Goal: Navigation & Orientation: Find specific page/section

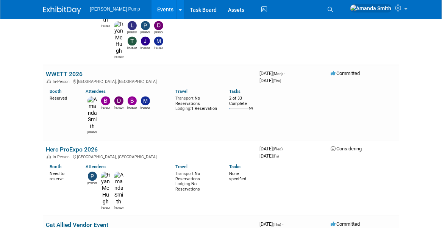
scroll to position [757, 0]
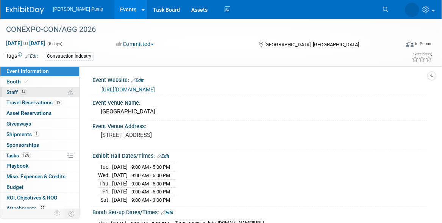
click at [61, 89] on link "14 Staff 14" at bounding box center [39, 92] width 79 height 10
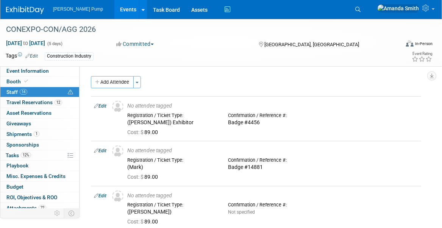
click at [114, 4] on link "Events" at bounding box center [128, 9] width 28 height 19
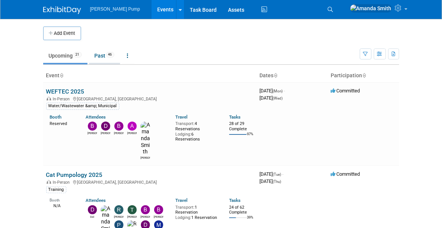
click at [99, 54] on link "Past 46" at bounding box center [104, 55] width 31 height 14
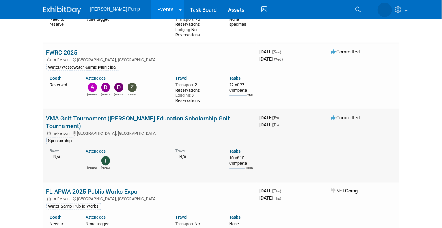
scroll to position [379, 0]
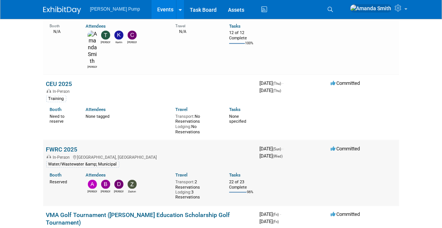
click at [54, 146] on link "FWRC 2025" at bounding box center [61, 149] width 31 height 7
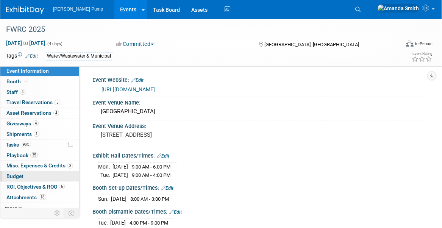
click at [28, 171] on link "Budget" at bounding box center [39, 176] width 79 height 10
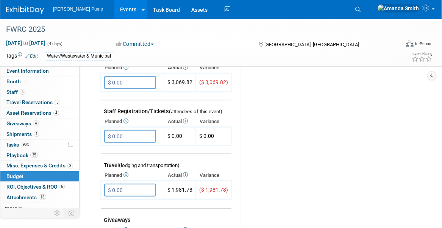
scroll to position [227, 0]
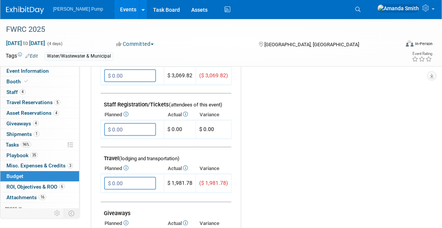
click at [114, 10] on link "Events" at bounding box center [128, 9] width 28 height 19
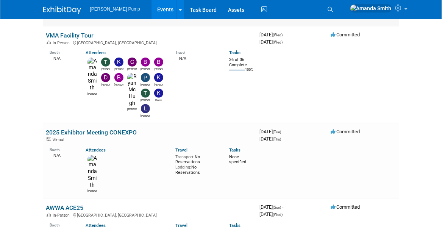
scroll to position [151, 0]
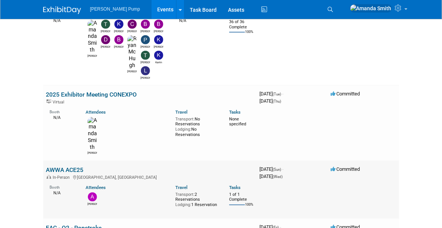
click at [66, 166] on link "AWWA ACE25" at bounding box center [64, 169] width 37 height 7
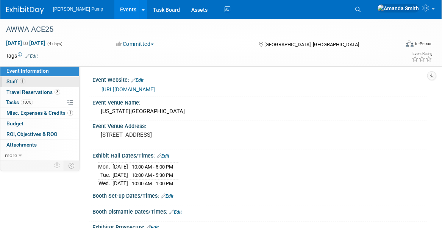
click at [32, 78] on link "1 Staff 1" at bounding box center [39, 81] width 79 height 10
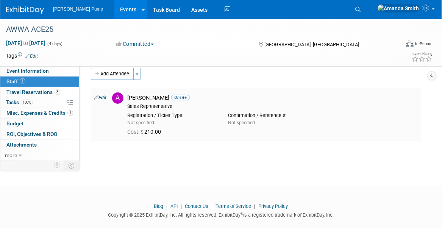
scroll to position [19, 0]
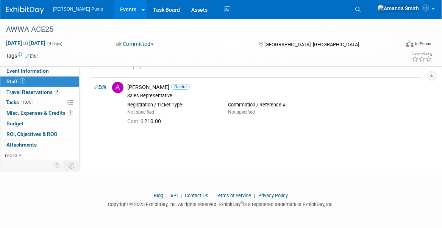
click at [114, 6] on link "Events" at bounding box center [128, 9] width 28 height 19
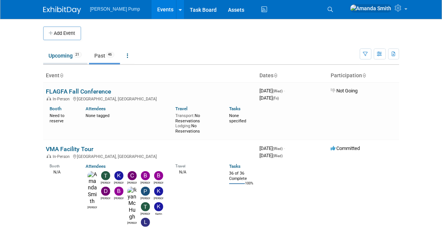
click at [62, 53] on link "Upcoming 21" at bounding box center [65, 55] width 44 height 14
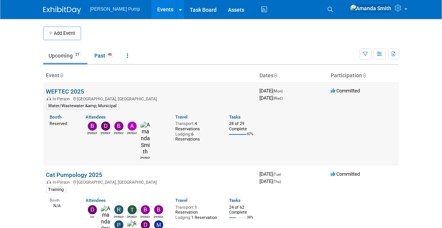
click at [72, 91] on link "WEFTEC 2025" at bounding box center [65, 91] width 38 height 7
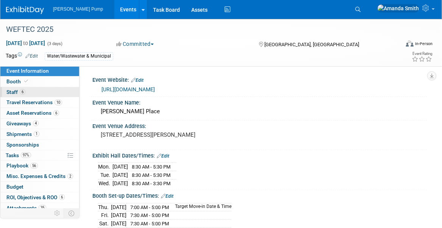
click at [12, 90] on span "Staff 6" at bounding box center [15, 92] width 19 height 6
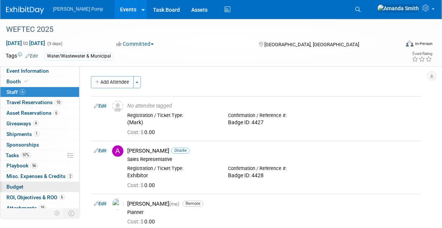
click at [22, 184] on span "Budget" at bounding box center [14, 187] width 17 height 6
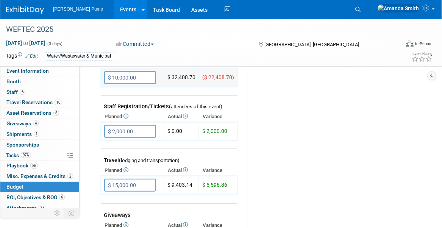
scroll to position [227, 0]
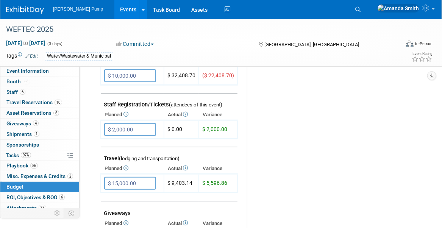
click at [114, 8] on link "Events" at bounding box center [128, 9] width 28 height 19
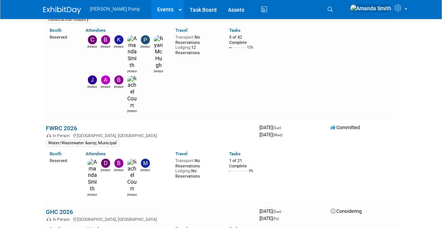
scroll to position [1022, 0]
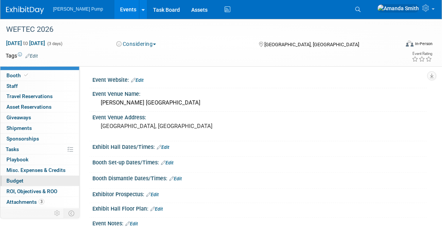
scroll to position [13, 0]
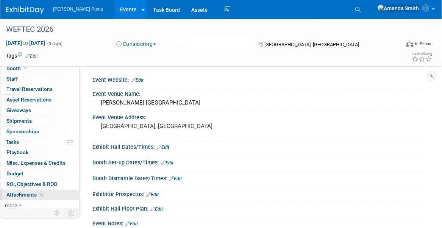
click at [25, 193] on span "Attachments 3" at bounding box center [25, 195] width 38 height 6
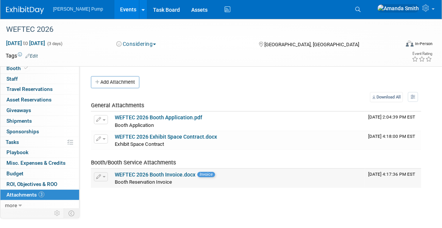
click at [160, 174] on link "WEFTEC 2026 Booth Invoice.docx" at bounding box center [155, 175] width 81 height 6
click at [114, 8] on link "Events" at bounding box center [128, 9] width 28 height 19
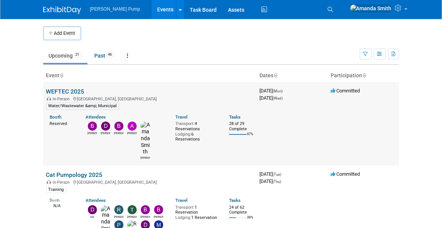
click at [72, 91] on link "WEFTEC 2025" at bounding box center [65, 91] width 38 height 7
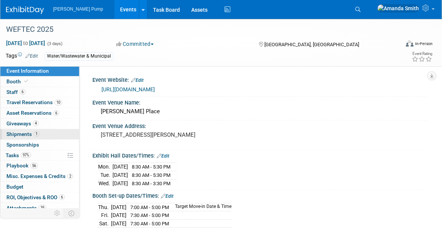
click at [16, 131] on span "Shipments 1" at bounding box center [22, 134] width 33 height 6
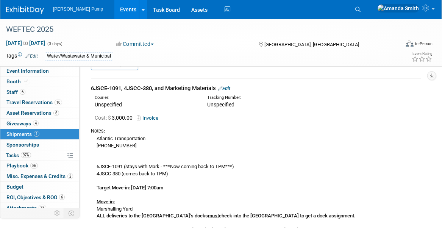
scroll to position [0, 0]
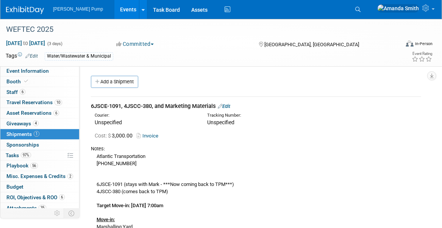
click at [142, 136] on icon at bounding box center [140, 135] width 6 height 5
click at [114, 8] on link "Events" at bounding box center [128, 9] width 28 height 19
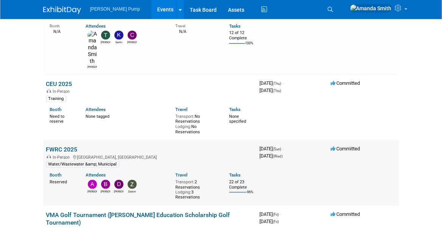
click at [66, 146] on link "FWRC 2025" at bounding box center [61, 149] width 31 height 7
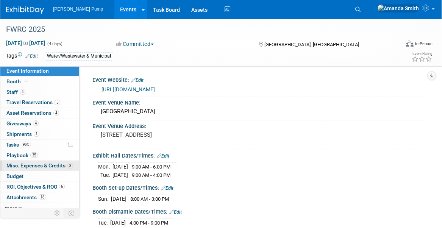
click at [16, 161] on link "3 Misc. Expenses & Credits 3" at bounding box center [39, 166] width 79 height 10
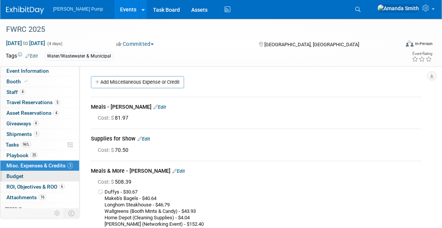
click at [11, 176] on span "Budget" at bounding box center [14, 176] width 17 height 6
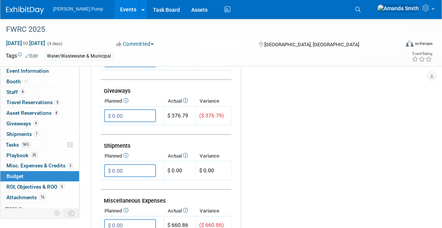
scroll to position [341, 0]
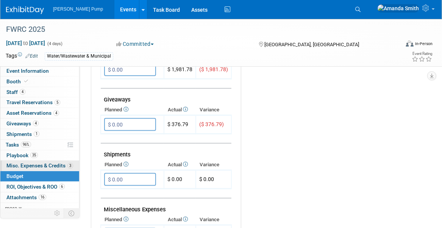
click at [19, 166] on span "Misc. Expenses & Credits 3" at bounding box center [39, 165] width 67 height 6
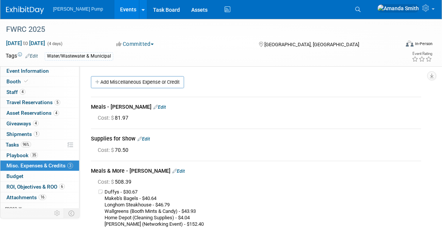
click at [114, 10] on link "Events" at bounding box center [128, 9] width 28 height 19
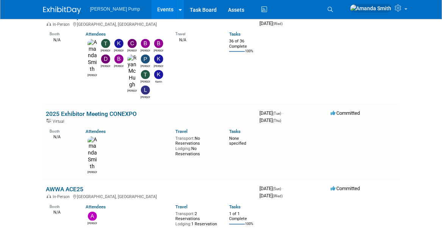
scroll to position [151, 0]
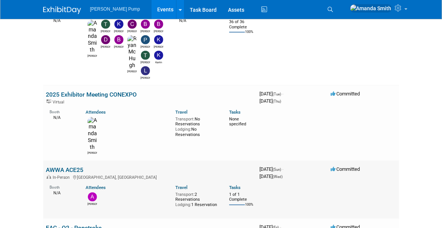
click at [68, 166] on link "AWWA ACE25" at bounding box center [64, 169] width 37 height 7
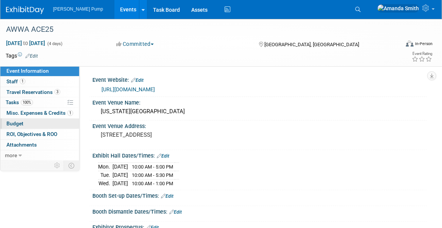
click at [31, 125] on link "Budget" at bounding box center [39, 124] width 79 height 10
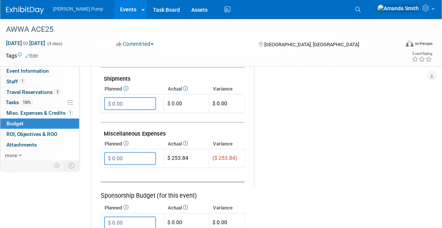
scroll to position [454, 0]
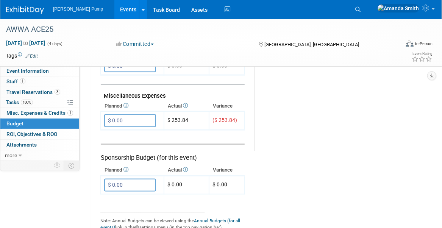
drag, startPoint x: 108, startPoint y: 7, endPoint x: 115, endPoint y: 9, distance: 7.8
click at [114, 7] on link "Events" at bounding box center [128, 9] width 28 height 19
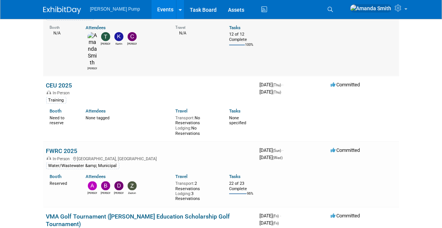
scroll to position [379, 0]
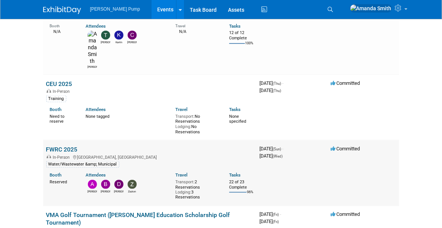
click at [70, 146] on link "FWRC 2025" at bounding box center [61, 149] width 31 height 7
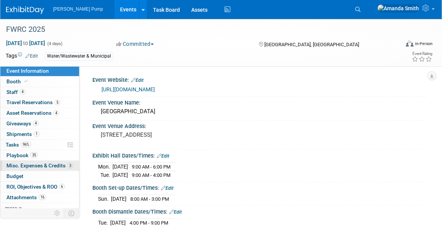
click at [28, 164] on span "Misc. Expenses & Credits 3" at bounding box center [39, 165] width 67 height 6
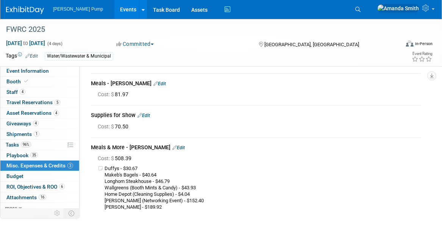
scroll to position [38, 0]
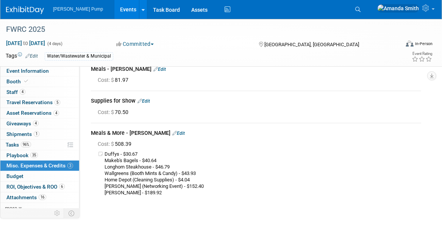
click at [114, 11] on link "Events" at bounding box center [128, 9] width 28 height 19
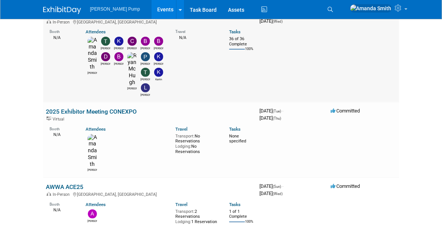
scroll to position [151, 0]
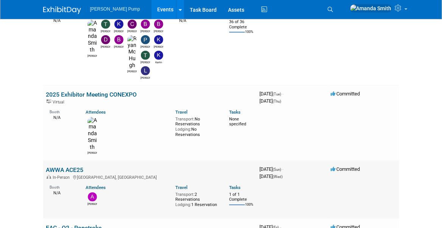
click at [63, 166] on link "AWWA ACE25" at bounding box center [64, 169] width 37 height 7
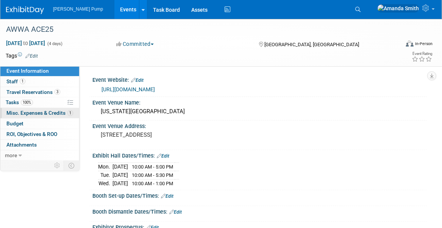
click at [36, 113] on span "Misc. Expenses & Credits 1" at bounding box center [39, 113] width 67 height 6
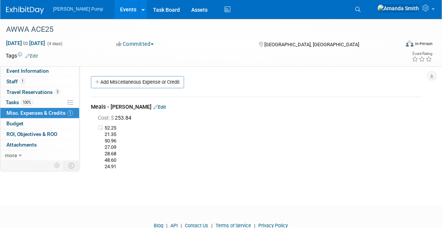
click at [114, 8] on link "Events" at bounding box center [128, 9] width 28 height 19
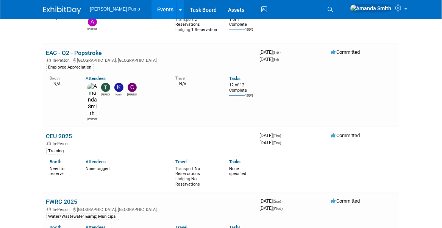
scroll to position [379, 0]
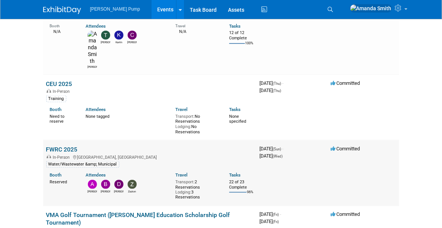
click at [69, 146] on link "FWRC 2025" at bounding box center [61, 149] width 31 height 7
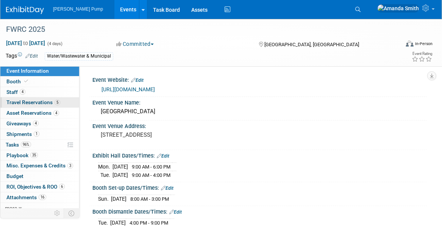
click at [41, 101] on span "Travel Reservations 5" at bounding box center [33, 102] width 54 height 6
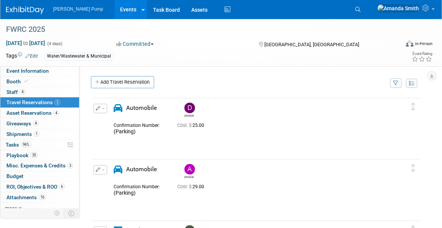
click at [117, 8] on link "Events" at bounding box center [128, 9] width 28 height 19
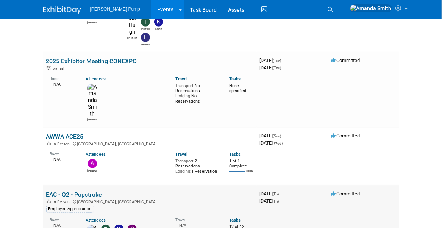
scroll to position [189, 0]
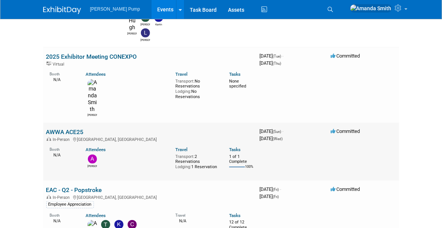
click at [54, 128] on link "AWWA ACE25" at bounding box center [64, 131] width 37 height 7
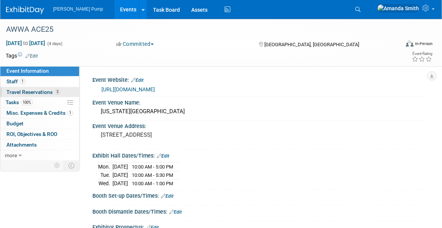
click at [39, 91] on span "Travel Reservations 3" at bounding box center [33, 92] width 54 height 6
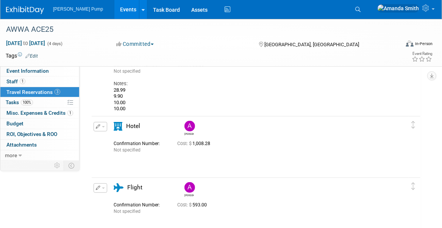
scroll to position [76, 0]
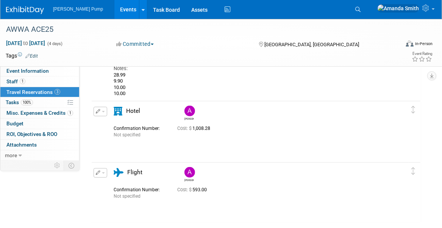
click at [114, 9] on link "Events" at bounding box center [128, 9] width 28 height 19
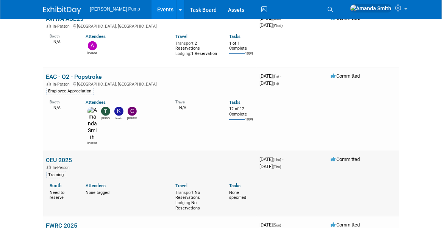
scroll to position [379, 0]
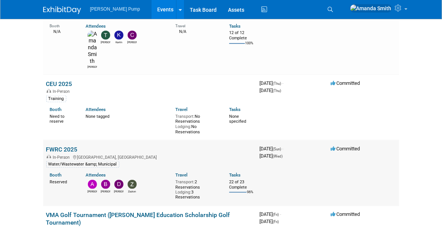
click at [53, 146] on link "FWRC 2025" at bounding box center [61, 149] width 31 height 7
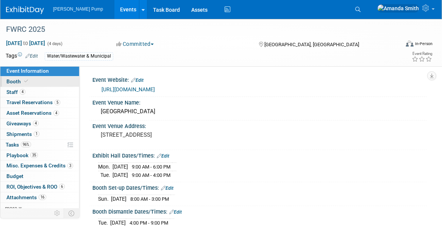
click at [16, 79] on span "Booth" at bounding box center [17, 81] width 23 height 6
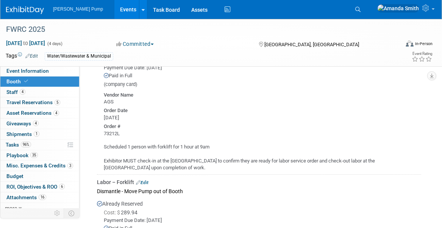
scroll to position [737, 0]
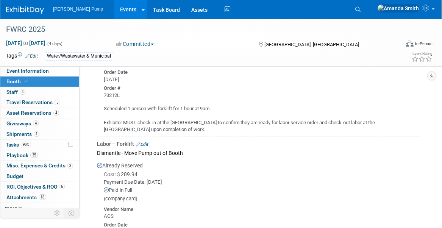
click at [258, 181] on div "Payment Due Date: Mar 12, 2025" at bounding box center [262, 182] width 317 height 7
click at [114, 9] on link "Events" at bounding box center [128, 9] width 28 height 19
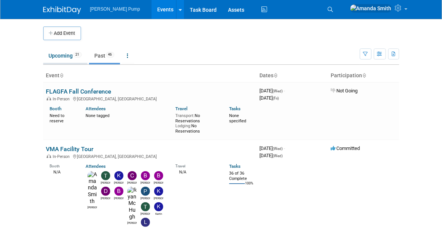
click at [70, 55] on link "Upcoming 21" at bounding box center [65, 55] width 44 height 14
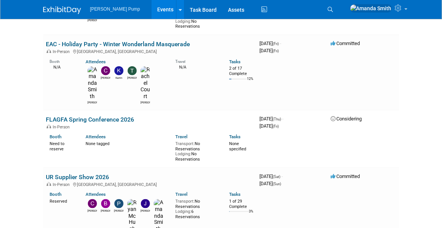
scroll to position [530, 0]
